Goal: Transaction & Acquisition: Purchase product/service

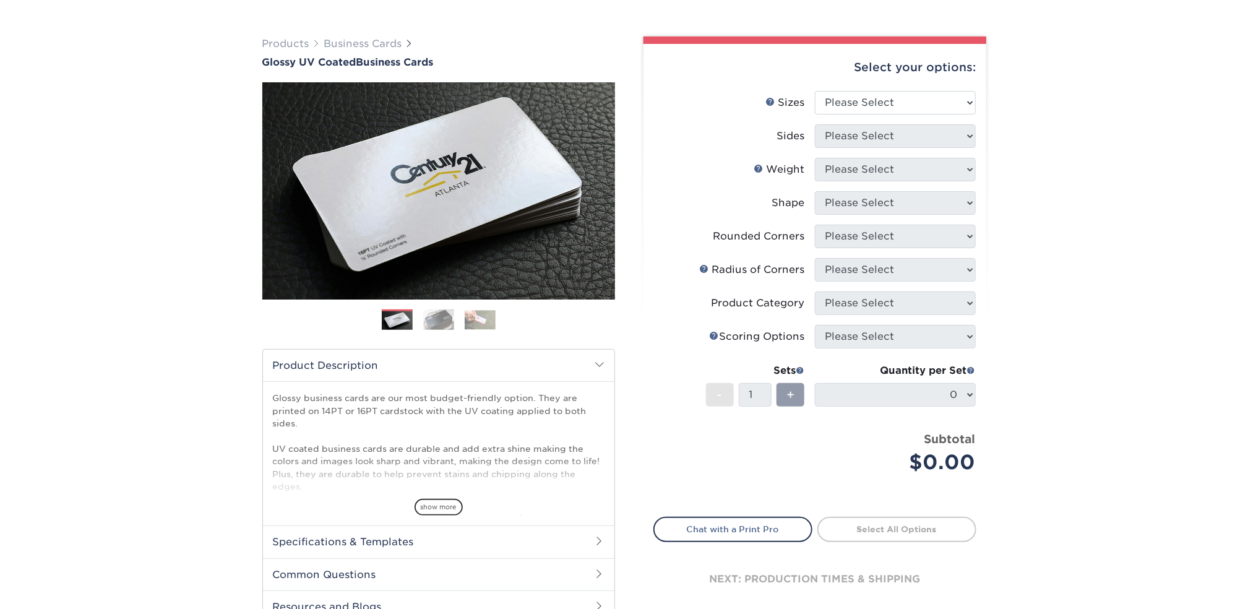
scroll to position [247, 0]
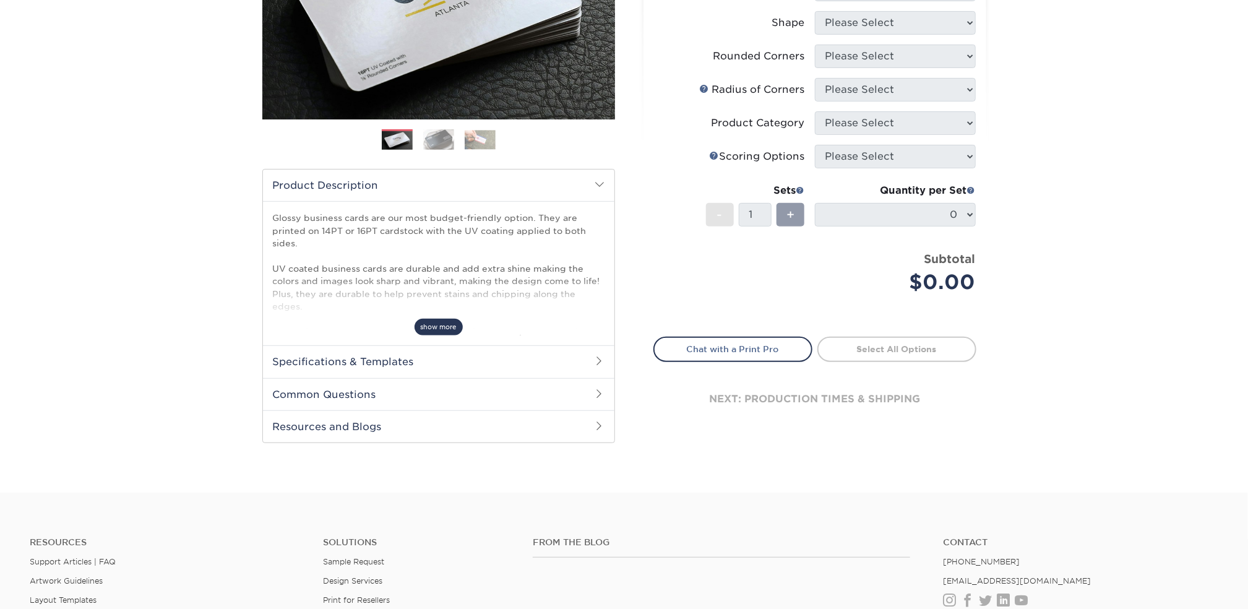
click at [437, 328] on span "show more" at bounding box center [438, 327] width 48 height 17
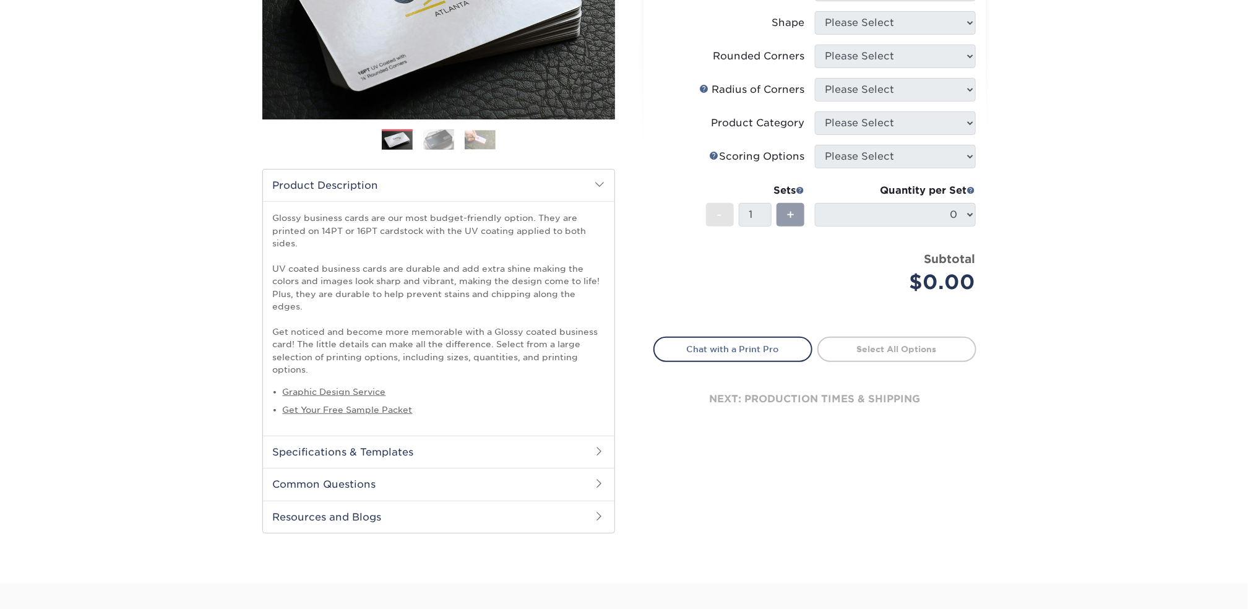
click at [468, 436] on h2 "Specifications & Templates" at bounding box center [438, 451] width 351 height 32
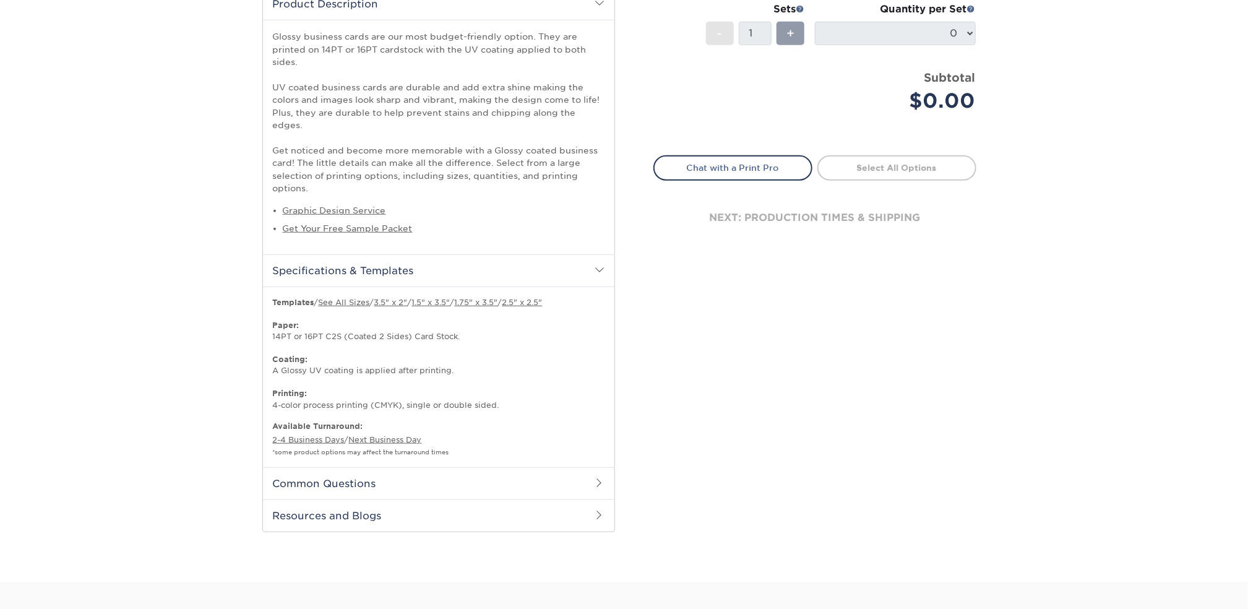
scroll to position [433, 0]
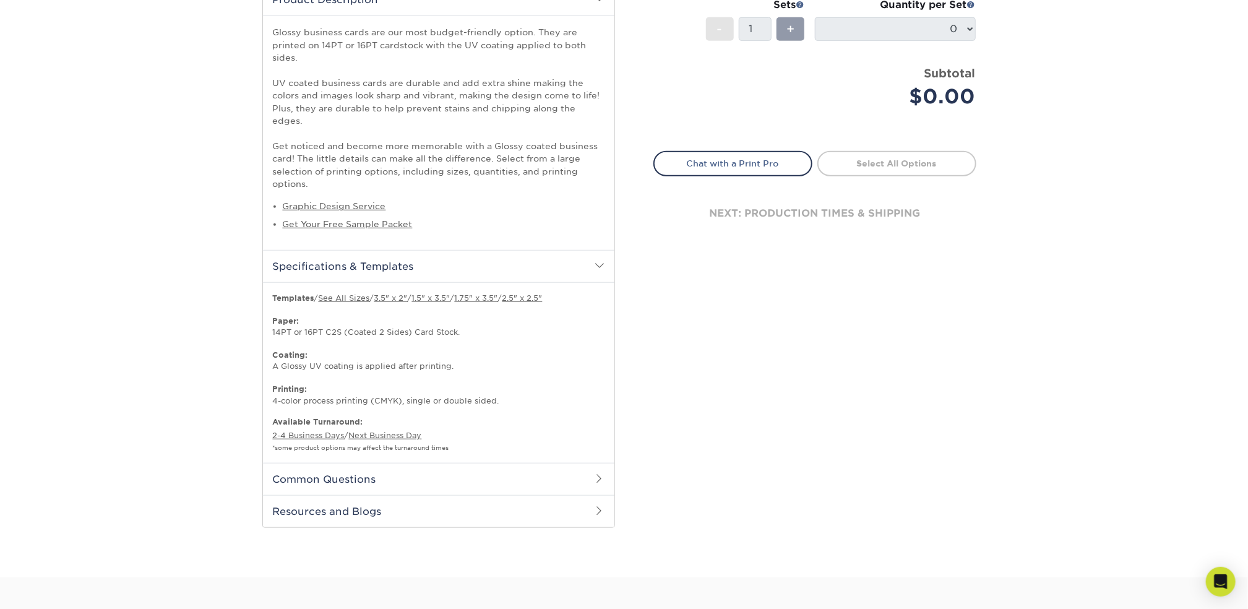
click at [504, 464] on h2 "Common Questions" at bounding box center [438, 479] width 351 height 32
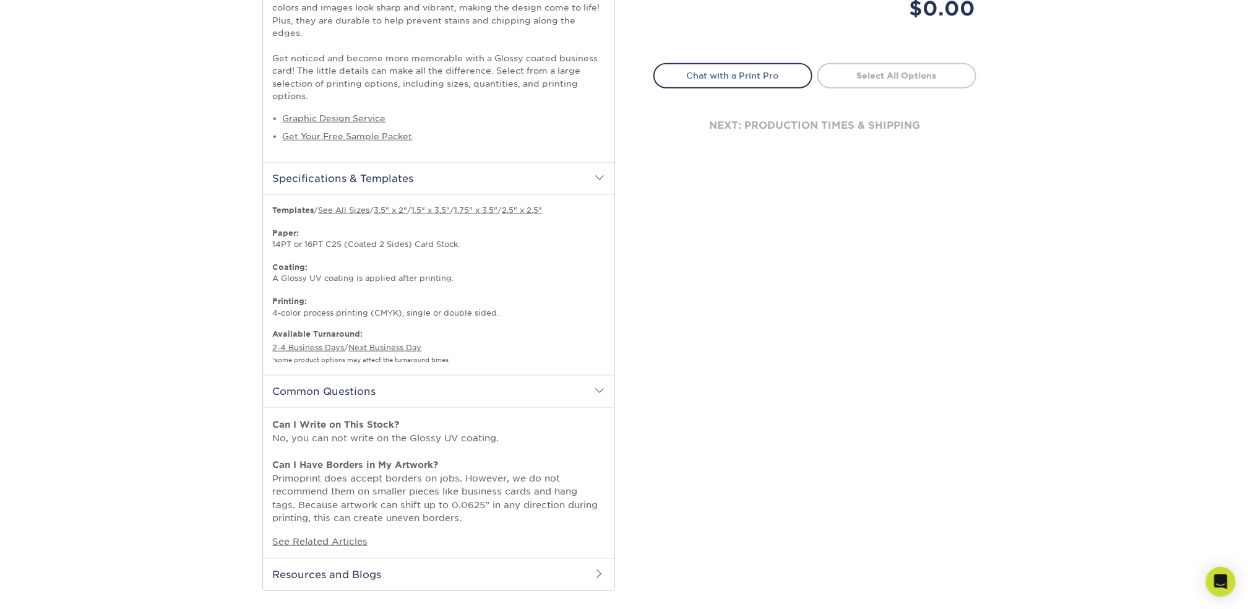
scroll to position [680, 0]
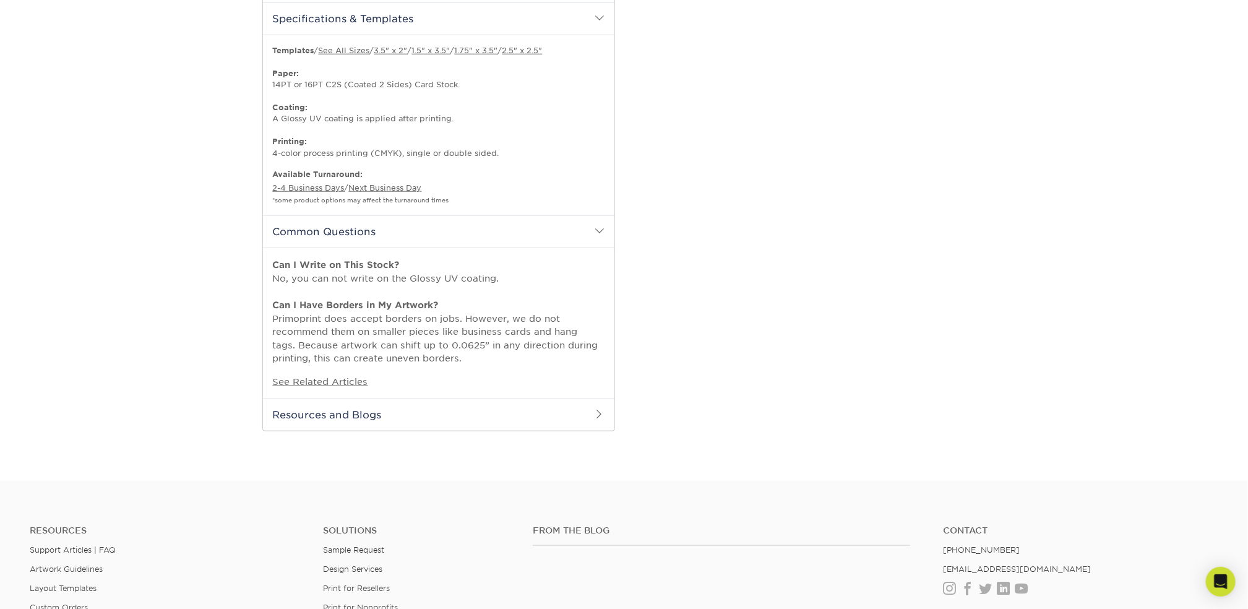
click at [411, 398] on h2 "Resources and Blogs" at bounding box center [438, 414] width 351 height 32
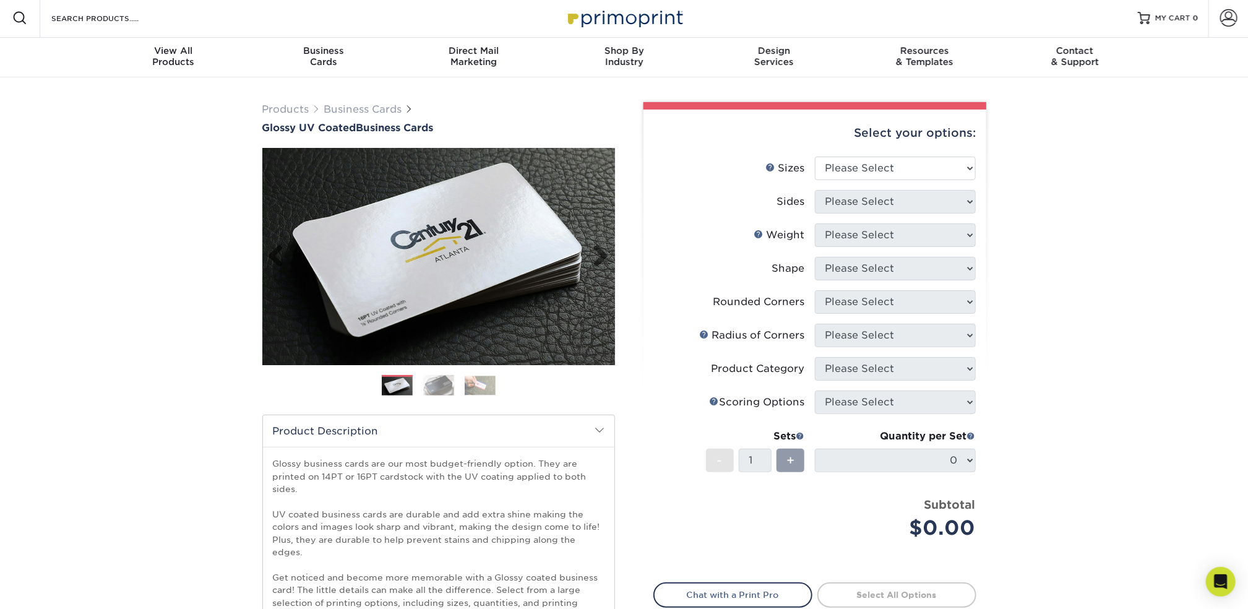
scroll to position [0, 0]
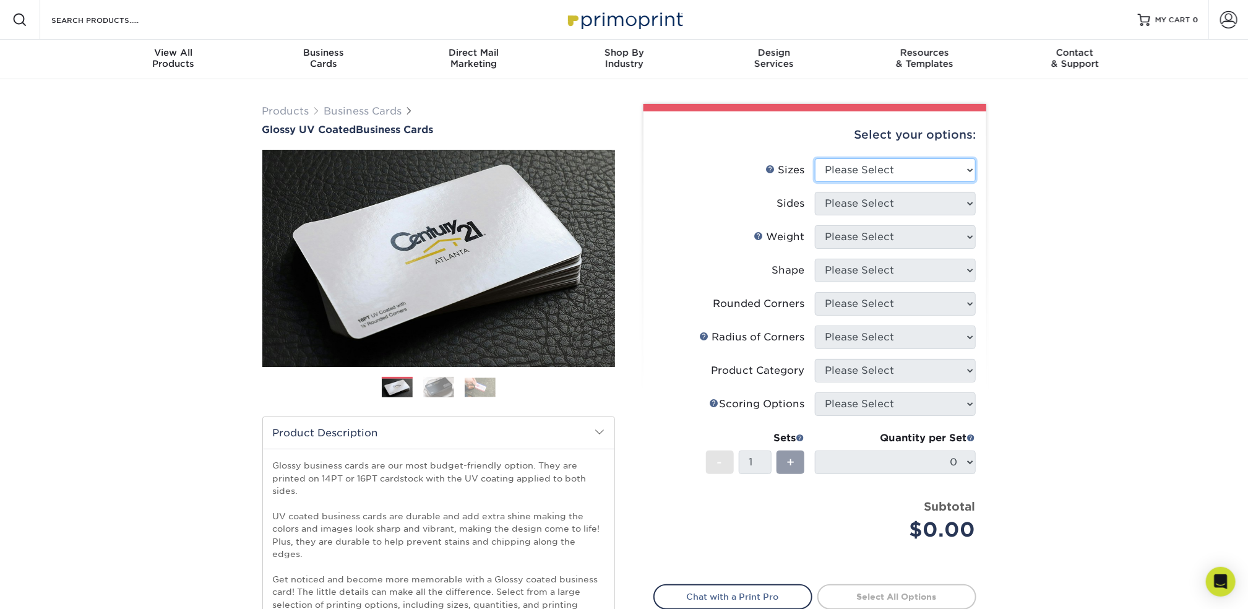
click at [933, 174] on select "Please Select 1.5" x 3.5" - Mini 1.75" x 3.5" - Mini 2" x 2" - Square 2" x 3" -…" at bounding box center [895, 170] width 161 height 24
select select "2.00x3.50"
click at [815, 158] on select "Please Select 1.5" x 3.5" - Mini 1.75" x 3.5" - Mini 2" x 2" - Square 2" x 3" -…" at bounding box center [895, 170] width 161 height 24
click at [885, 205] on select "Please Select Print Both Sides Print Front Only" at bounding box center [895, 204] width 161 height 24
select select "13abbda7-1d64-4f25-8bb2-c179b224825d"
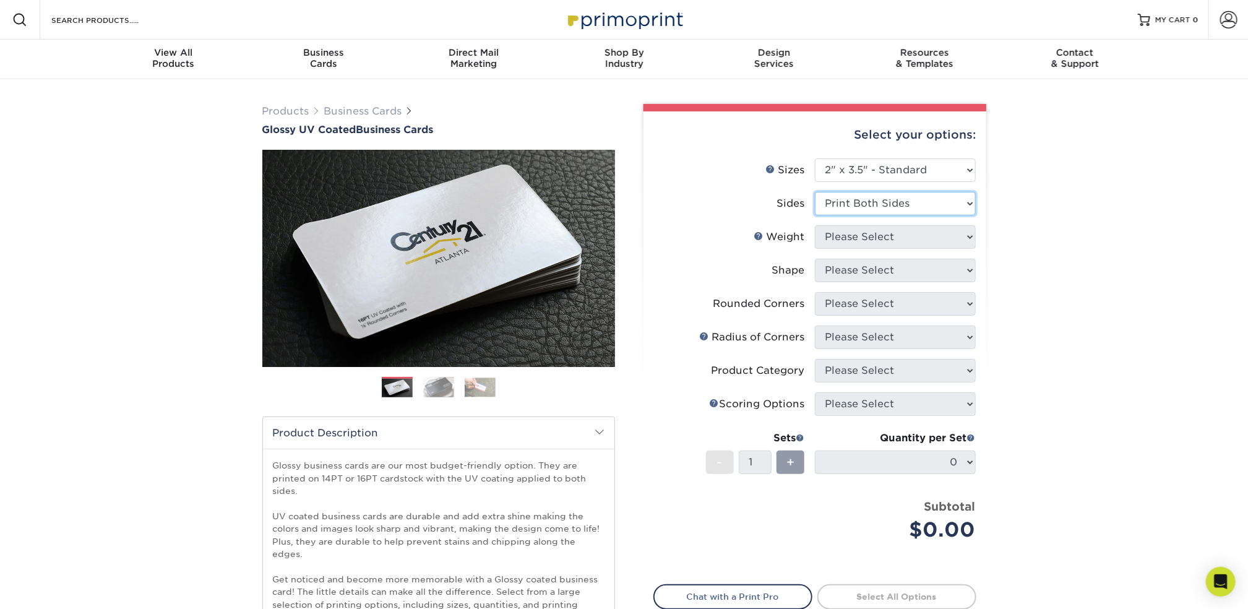
click at [815, 192] on select "Please Select Print Both Sides Print Front Only" at bounding box center [895, 204] width 161 height 24
click at [891, 239] on select "Please Select 16PT 14PT" at bounding box center [895, 237] width 161 height 24
select select "16PT"
click at [815, 225] on select "Please Select 16PT 14PT" at bounding box center [895, 237] width 161 height 24
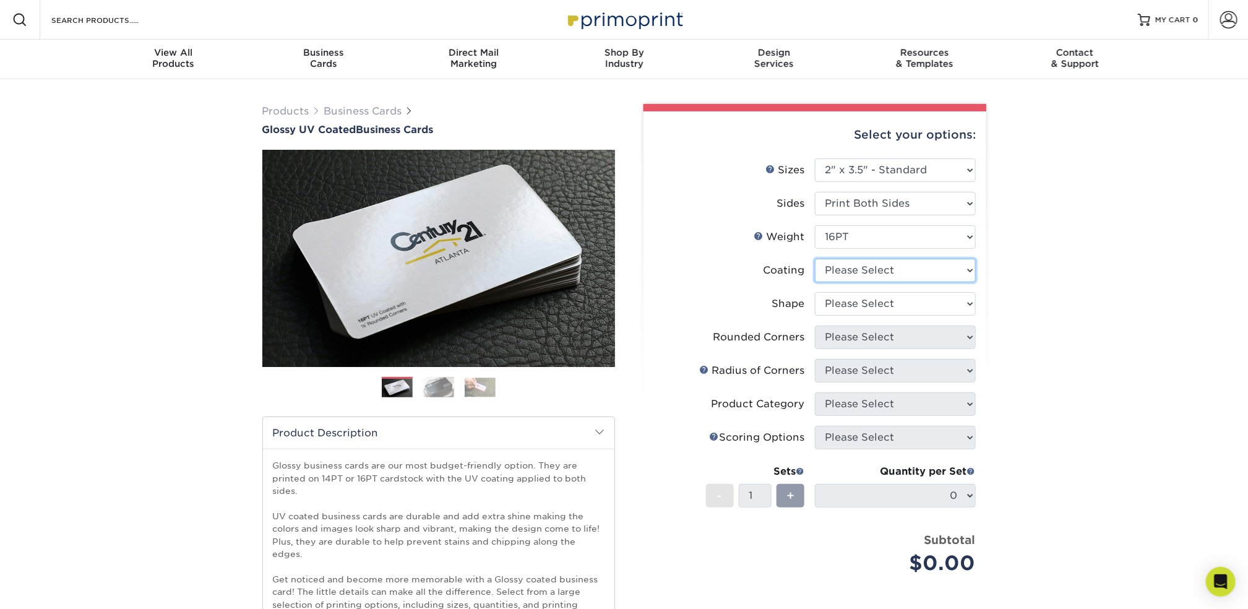
click at [885, 271] on select at bounding box center [895, 271] width 161 height 24
select select "ae367451-b2b8-45df-a344-0f05b6a12993"
click at [815, 259] on select at bounding box center [895, 271] width 161 height 24
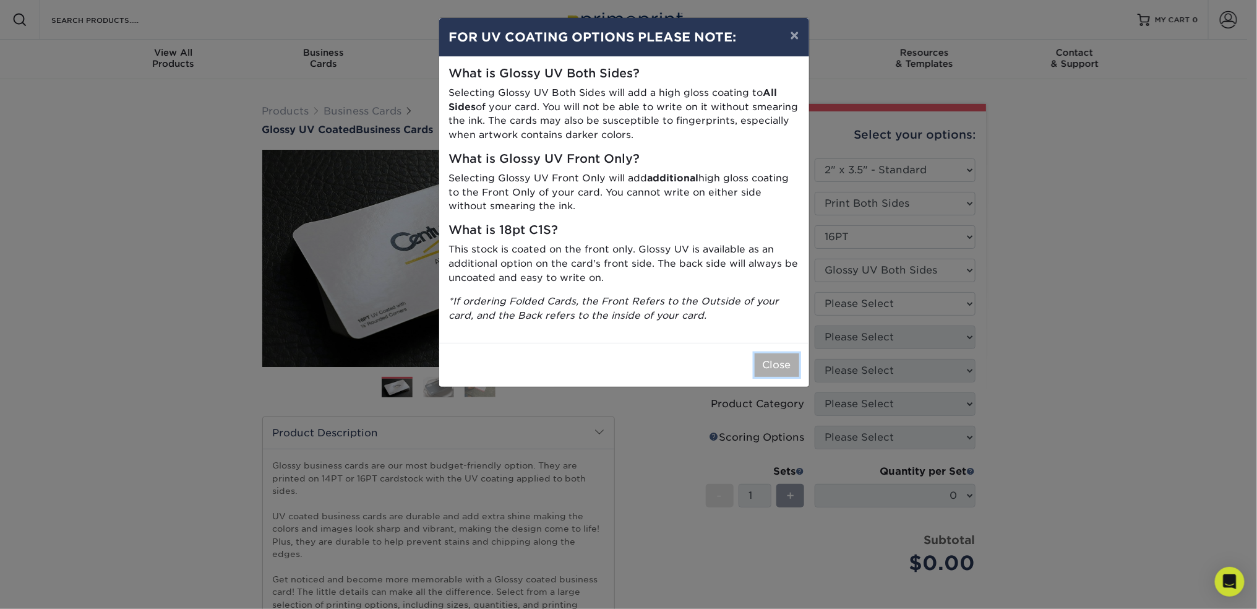
click at [773, 360] on button "Close" at bounding box center [777, 365] width 45 height 24
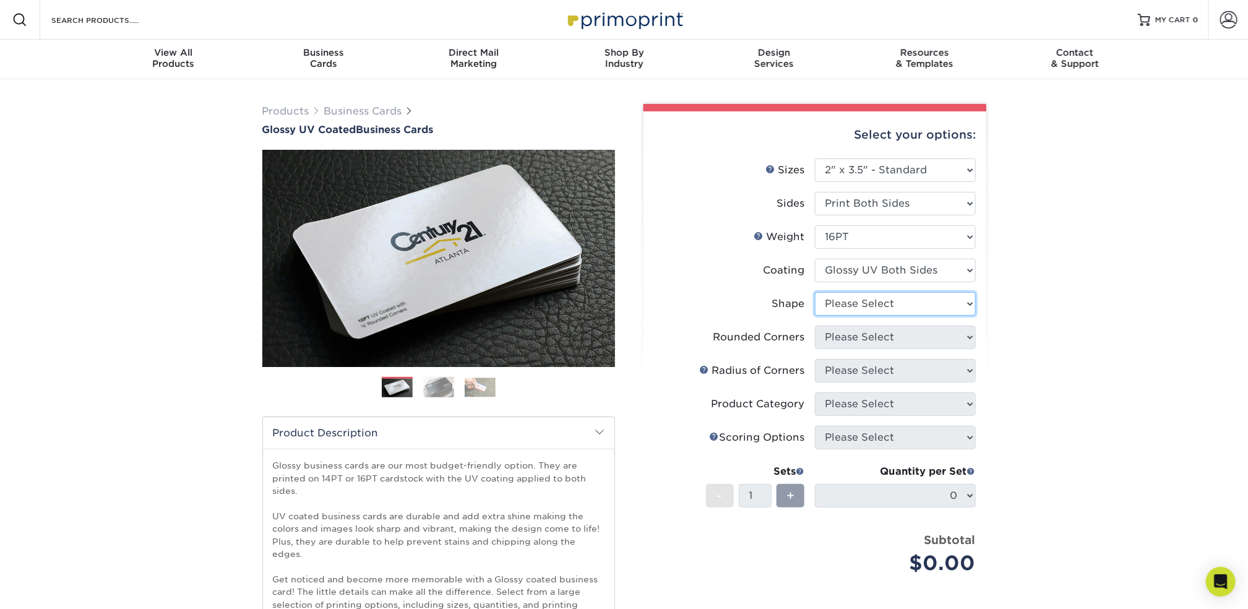
click at [908, 299] on select "Please Select Standard Oval" at bounding box center [895, 304] width 161 height 24
select select "standard"
click at [815, 292] on select "Please Select Standard Oval" at bounding box center [895, 304] width 161 height 24
click at [898, 341] on select "Please Select Yes - Round 2 Corners Yes - Round 4 Corners No" at bounding box center [895, 337] width 161 height 24
select select "7672df9e-0e0a-464d-8e1f-920c575e4da3"
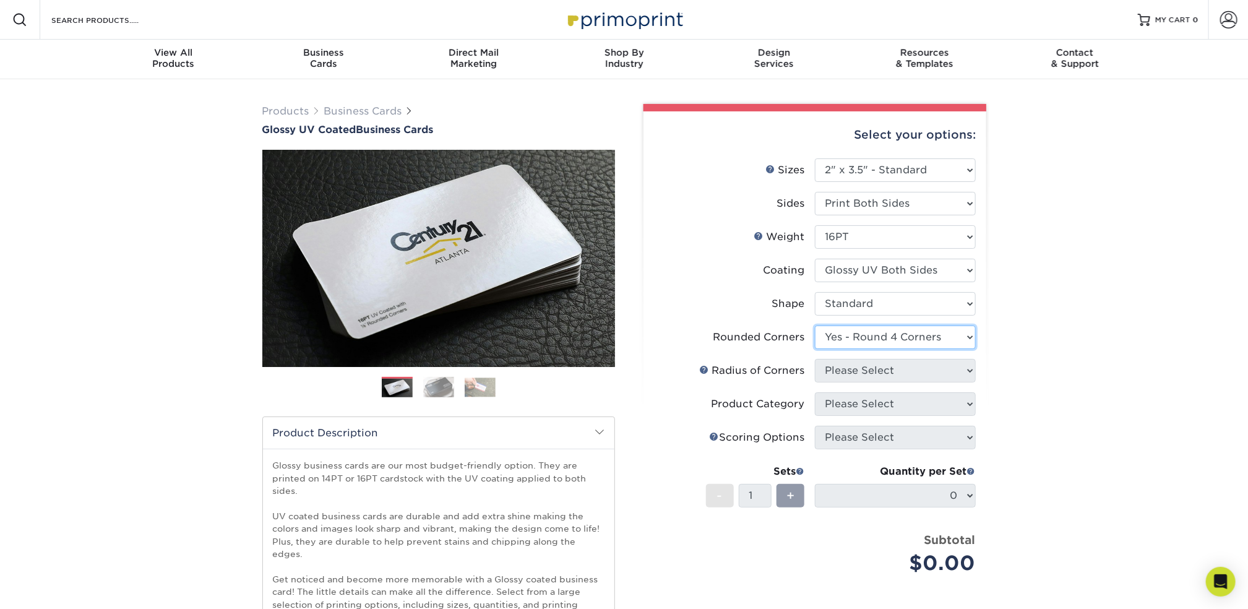
click at [815, 325] on select "Please Select Yes - Round 2 Corners Yes - Round 4 Corners No" at bounding box center [895, 337] width 161 height 24
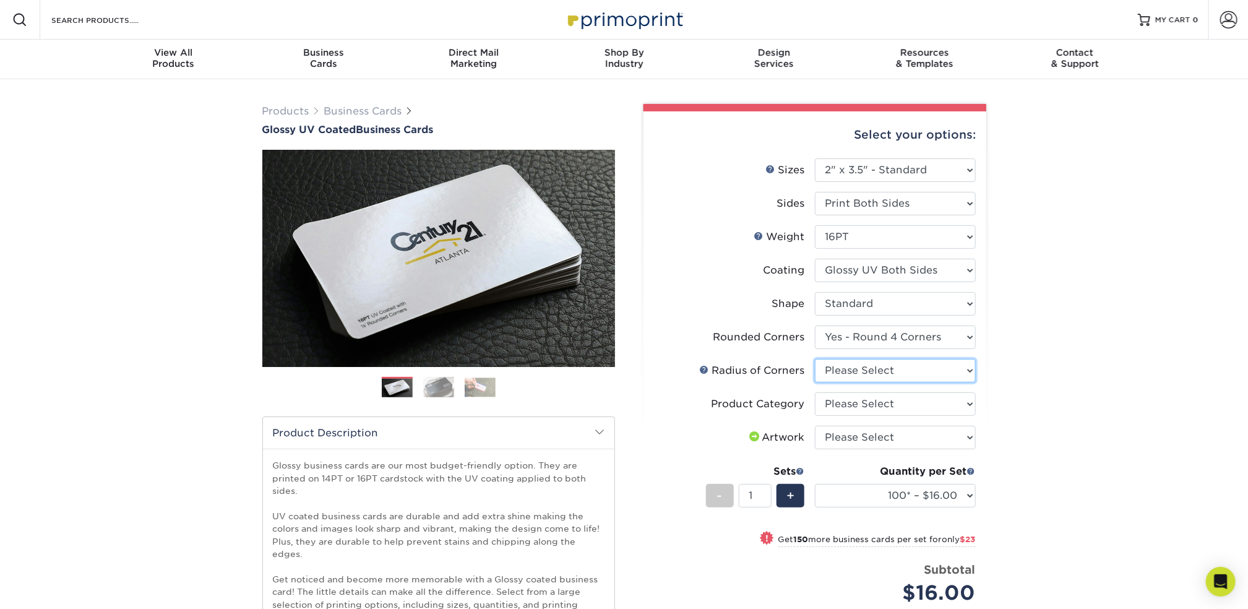
click at [897, 375] on select "Please Select Rounded 1/8" Rounded 1/4"" at bounding box center [895, 371] width 161 height 24
select select "479fbfe7-6a0c-4895-8c9a-81739b7486c9"
click at [815, 359] on select "Please Select Rounded 1/8" Rounded 1/4"" at bounding box center [895, 371] width 161 height 24
click at [891, 409] on select "Please Select Business Cards" at bounding box center [895, 404] width 161 height 24
select select "3b5148f1-0588-4f88-a218-97bcfdce65c1"
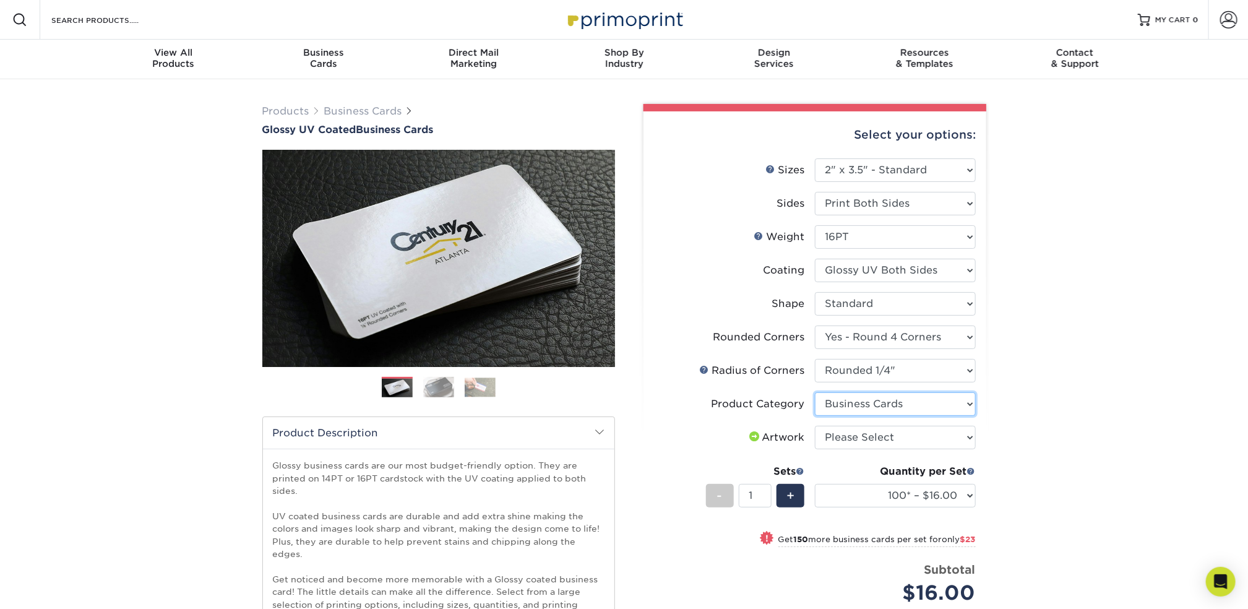
click at [815, 392] on select "Please Select Business Cards" at bounding box center [895, 404] width 161 height 24
click at [905, 435] on select "Please Select I will upload files I need a design - $100" at bounding box center [895, 438] width 161 height 24
select select "upload"
click at [815, 426] on select "Please Select I will upload files I need a design - $100" at bounding box center [895, 438] width 161 height 24
click at [940, 496] on select "100* – $16.00 250* – $39.00 500 – $77.00 1000 – $94.00 2500 – $173.00 5000 – $2…" at bounding box center [895, 496] width 161 height 24
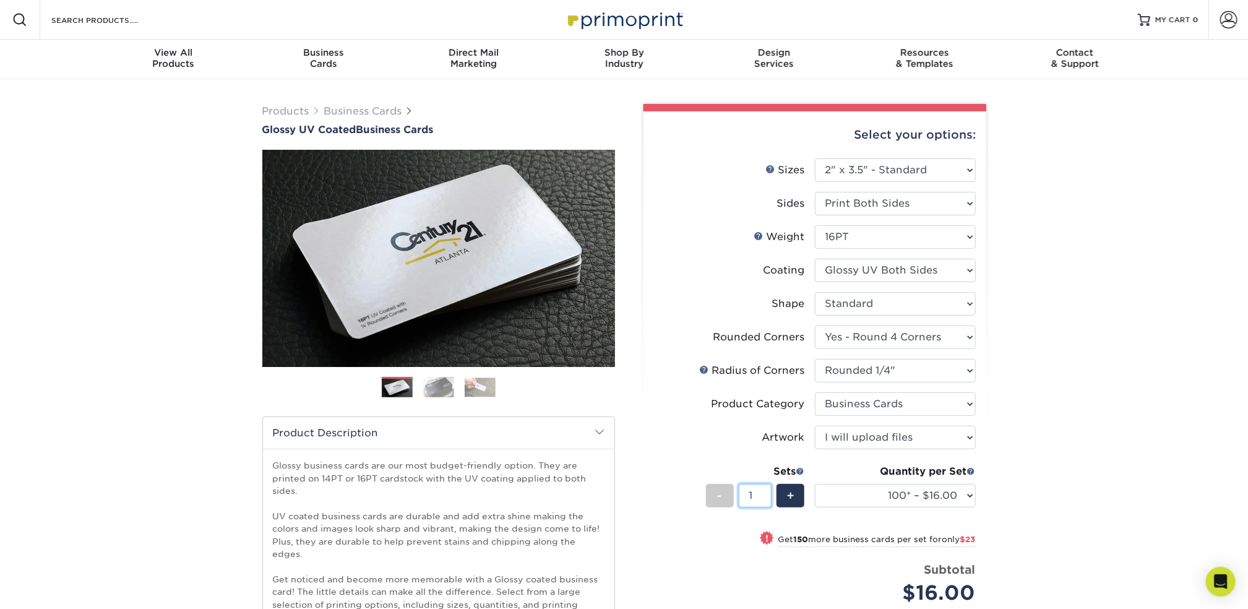
click at [752, 491] on input "1" at bounding box center [755, 496] width 33 height 24
type input "10"
